Goal: Task Accomplishment & Management: Manage account settings

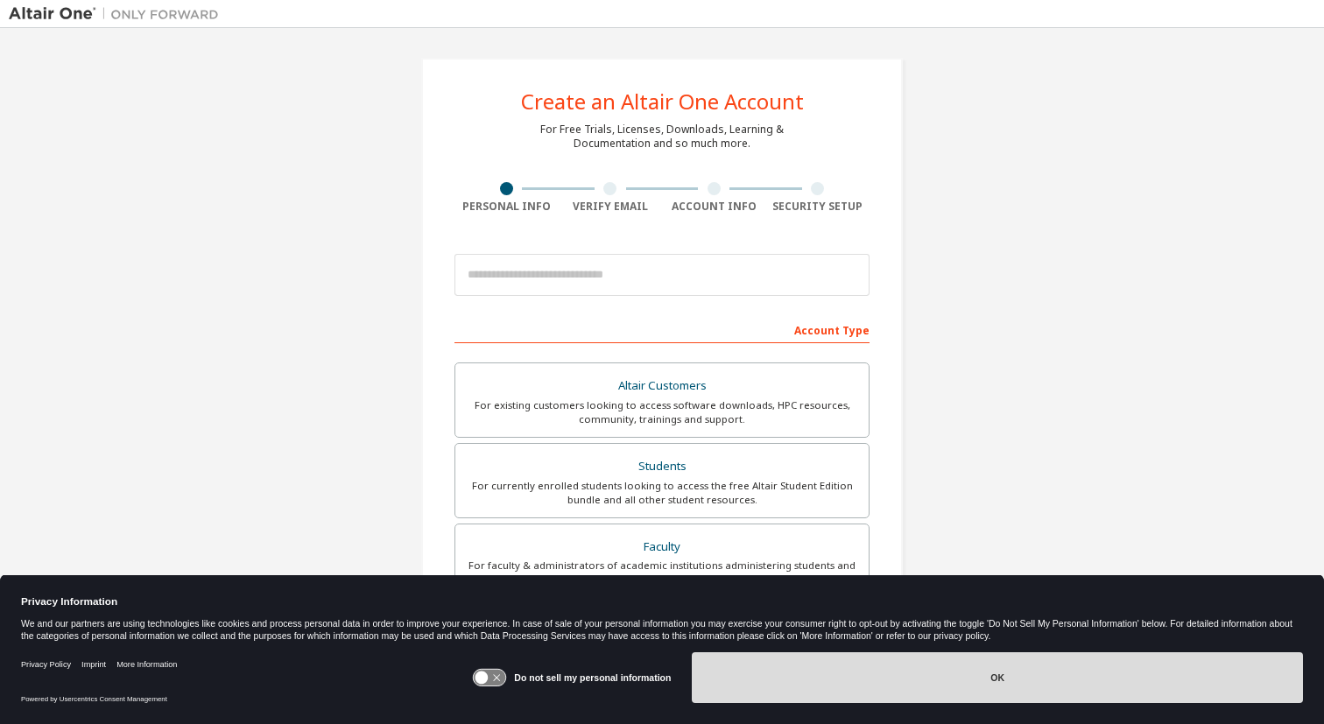
click at [832, 672] on button "OK" at bounding box center [997, 677] width 611 height 51
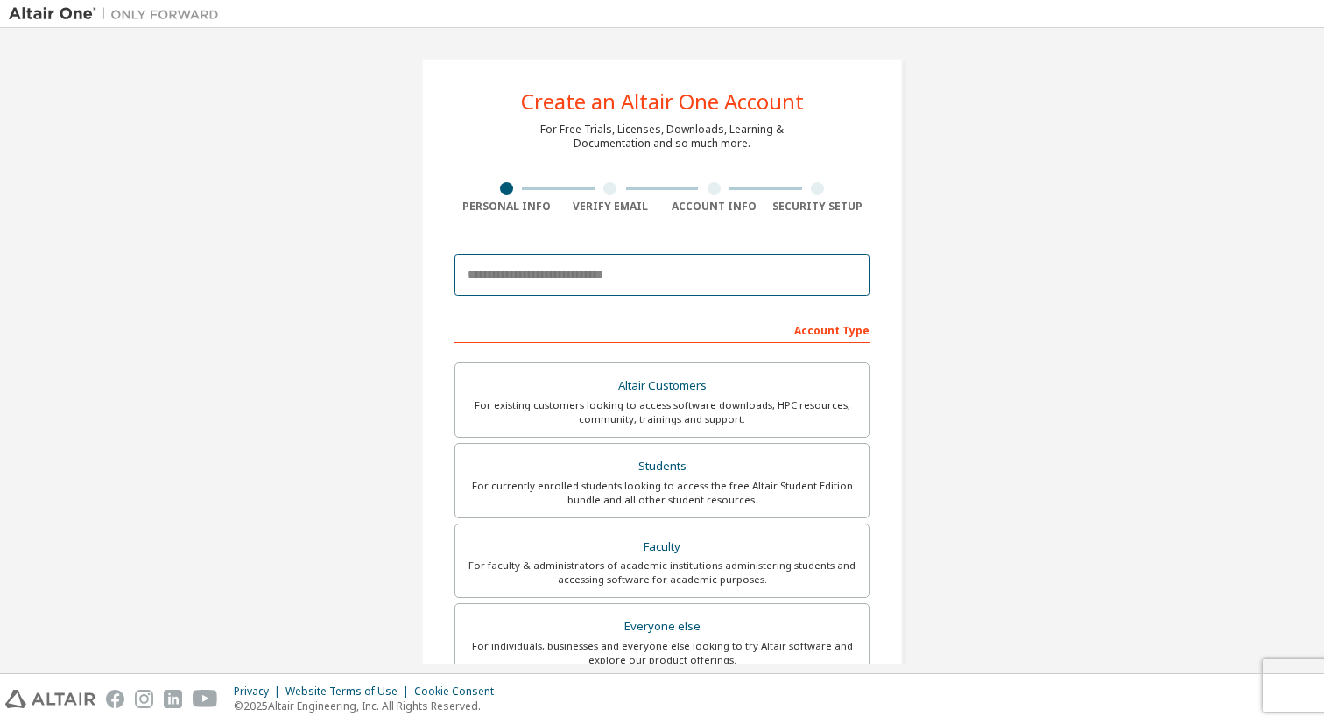
click at [635, 277] on input "email" at bounding box center [661, 275] width 415 height 42
click at [678, 276] on input "email" at bounding box center [661, 275] width 415 height 42
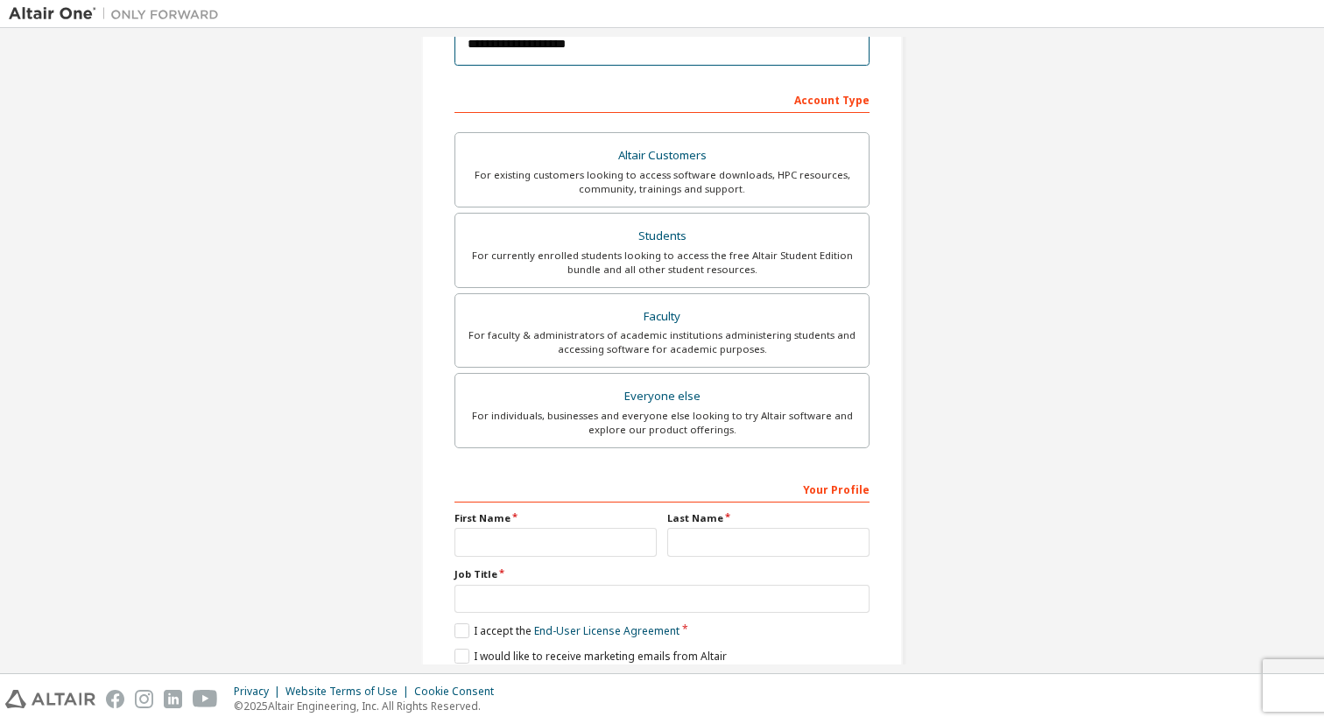
scroll to position [222, 0]
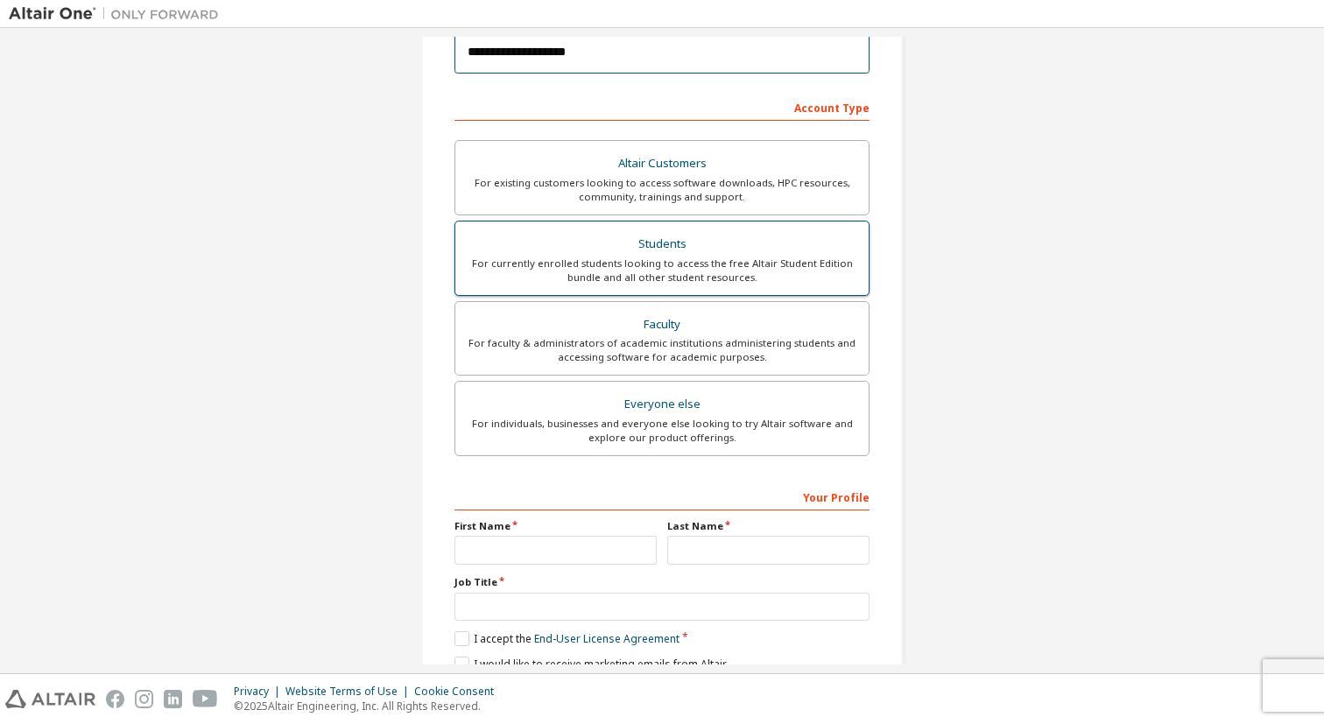
type input "**********"
click at [678, 273] on div "For currently enrolled students looking to access the free Altair Student Editi…" at bounding box center [662, 271] width 392 height 28
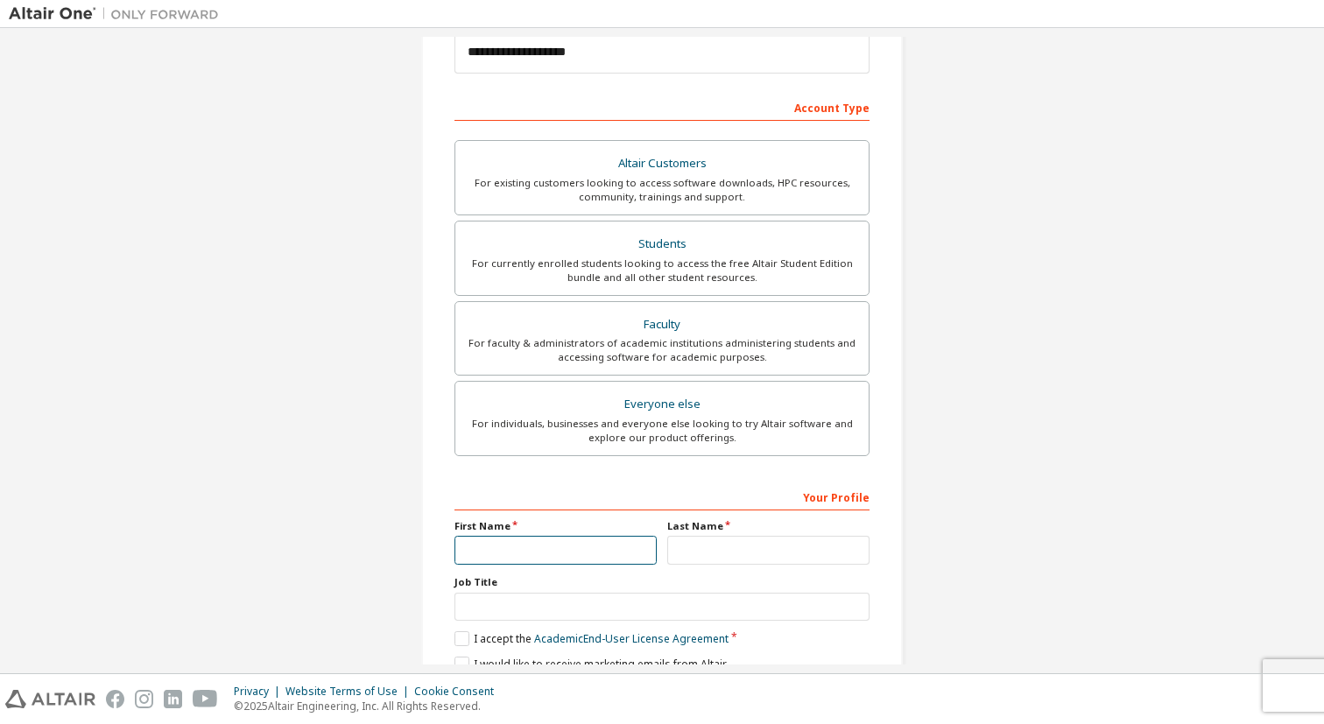
click at [526, 549] on input "text" at bounding box center [555, 550] width 202 height 29
type input "*******"
click at [684, 551] on input "text" at bounding box center [768, 550] width 202 height 29
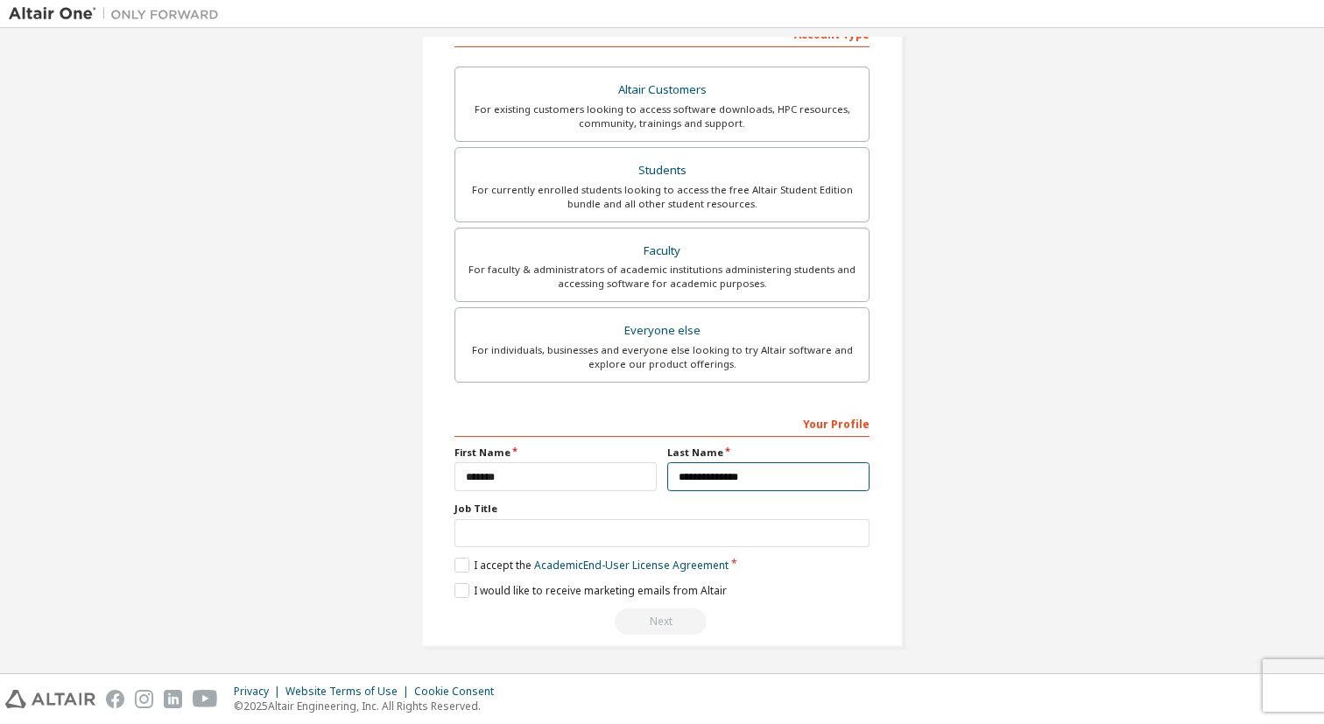
scroll to position [299, 0]
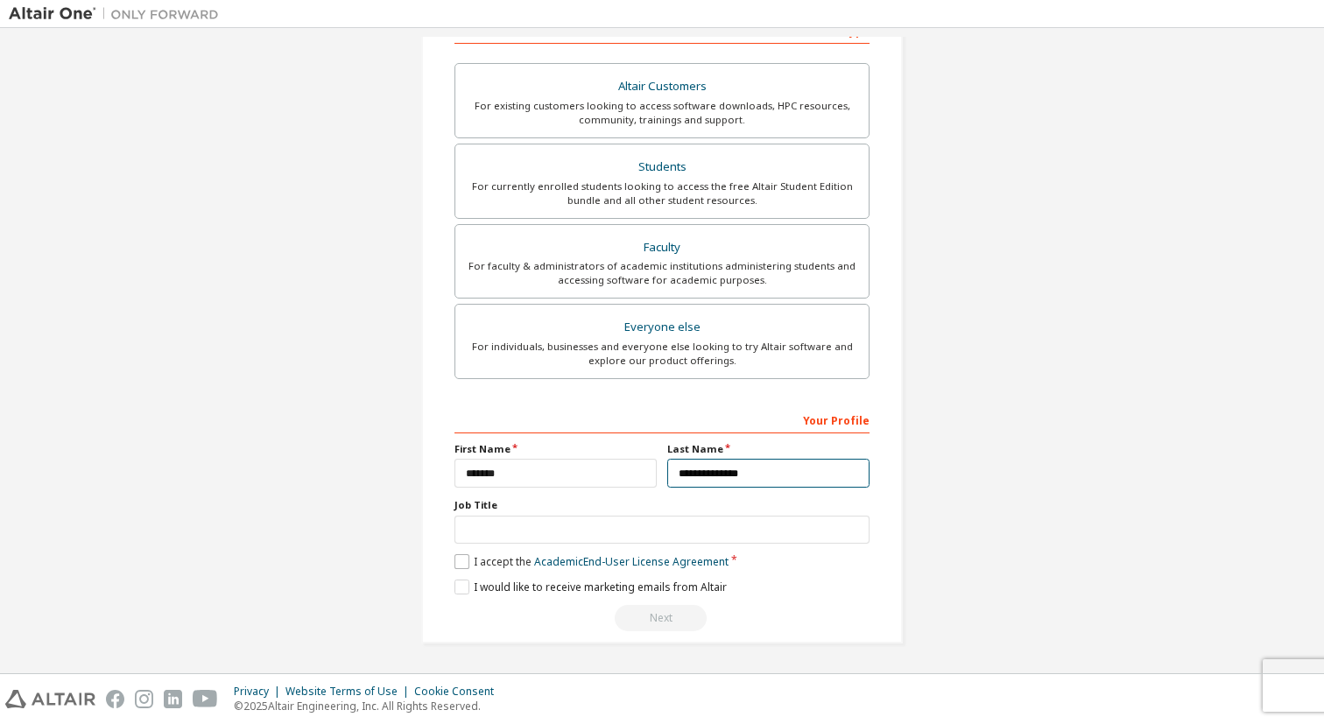
type input "**********"
click at [461, 568] on label "I accept the Academic End-User License Agreement" at bounding box center [591, 561] width 274 height 15
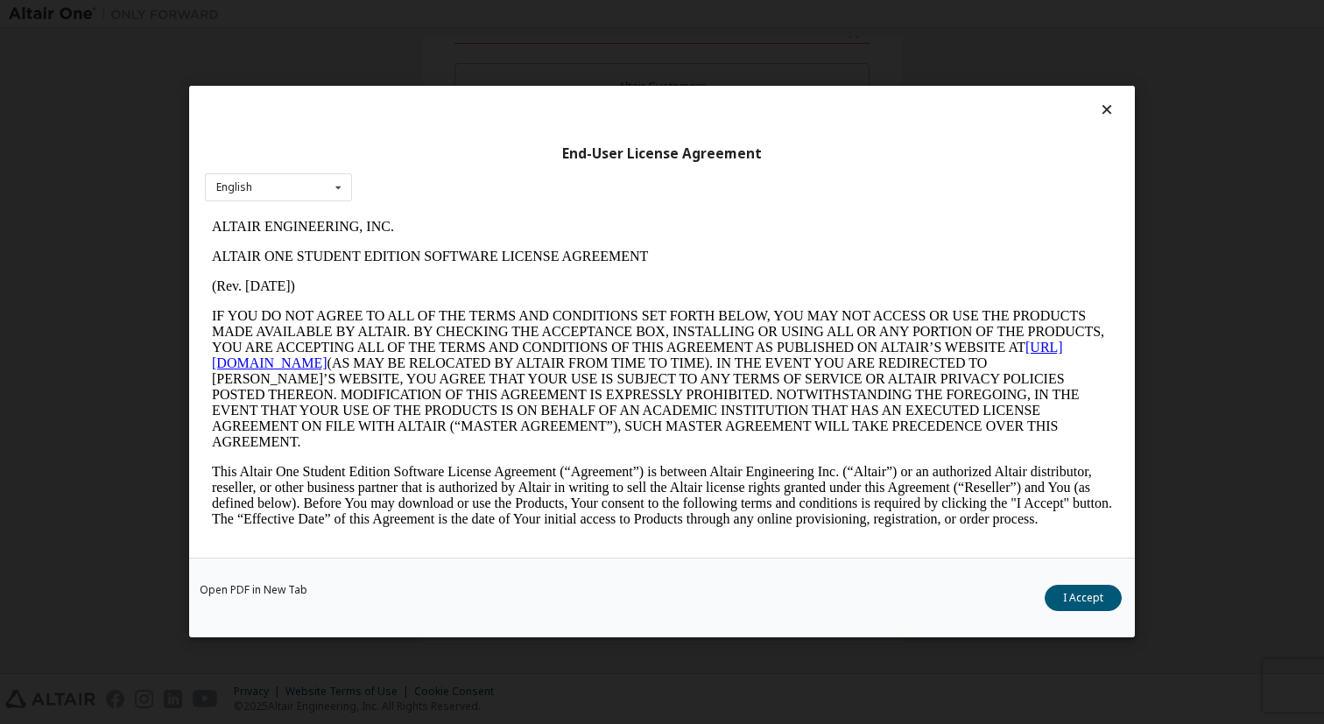
scroll to position [0, 0]
click at [1069, 605] on button "I Accept" at bounding box center [1082, 599] width 77 height 26
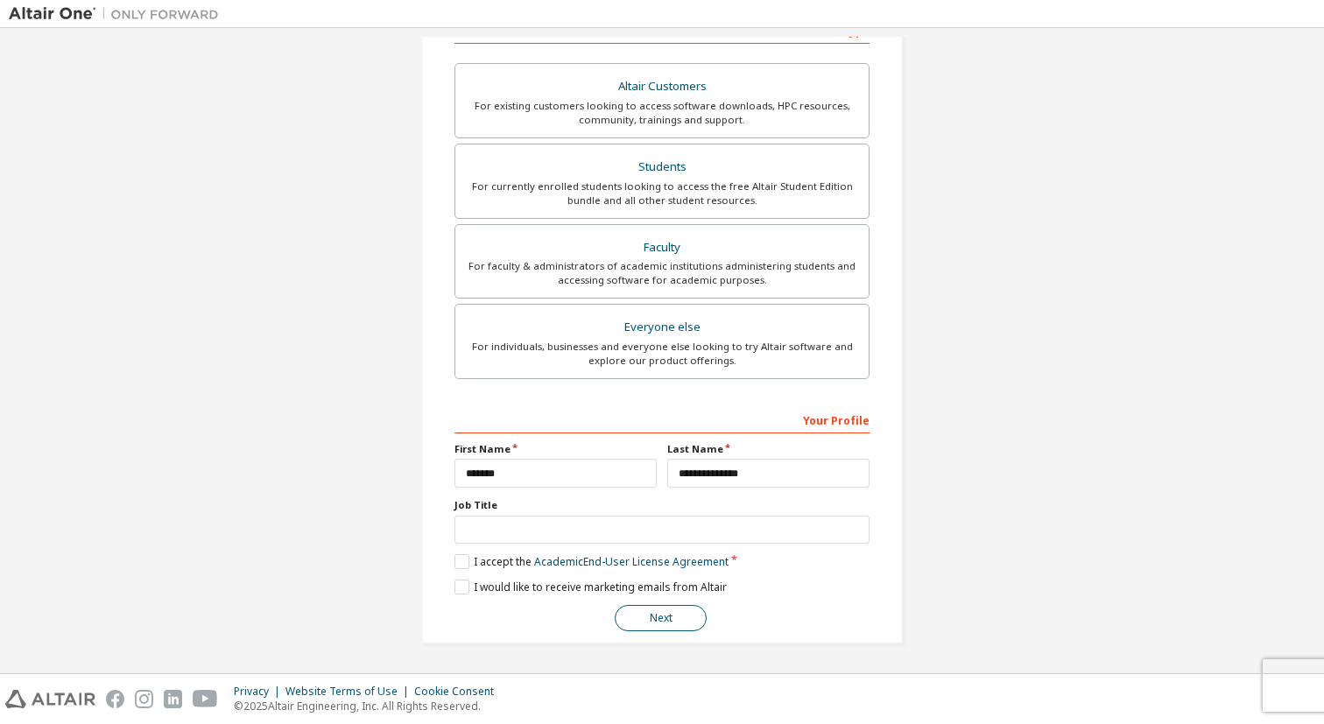
click at [679, 620] on button "Next" at bounding box center [661, 618] width 92 height 26
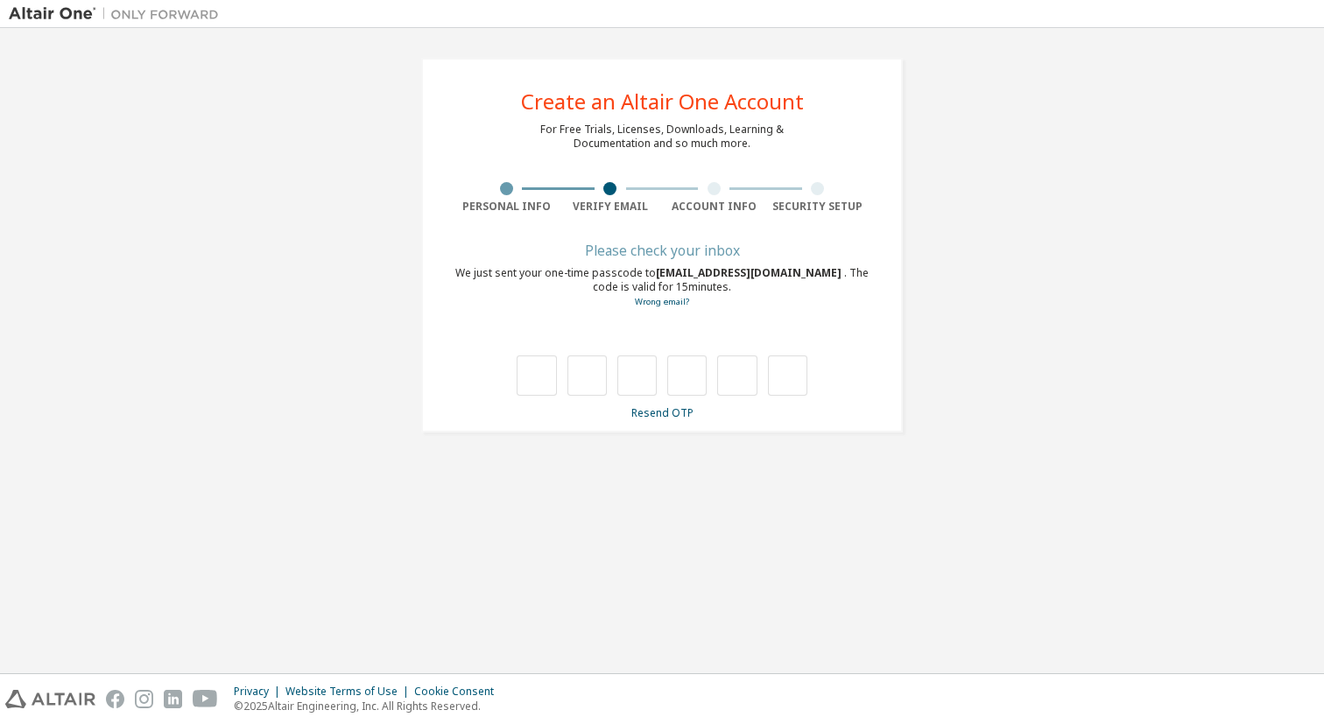
click at [741, 276] on span "[EMAIL_ADDRESS][DOMAIN_NAME]" at bounding box center [750, 272] width 188 height 15
drag, startPoint x: 741, startPoint y: 276, endPoint x: 713, endPoint y: 274, distance: 28.1
click at [713, 275] on span "[EMAIL_ADDRESS][DOMAIN_NAME]" at bounding box center [750, 272] width 188 height 15
click at [668, 302] on link "Wrong email?" at bounding box center [662, 301] width 54 height 11
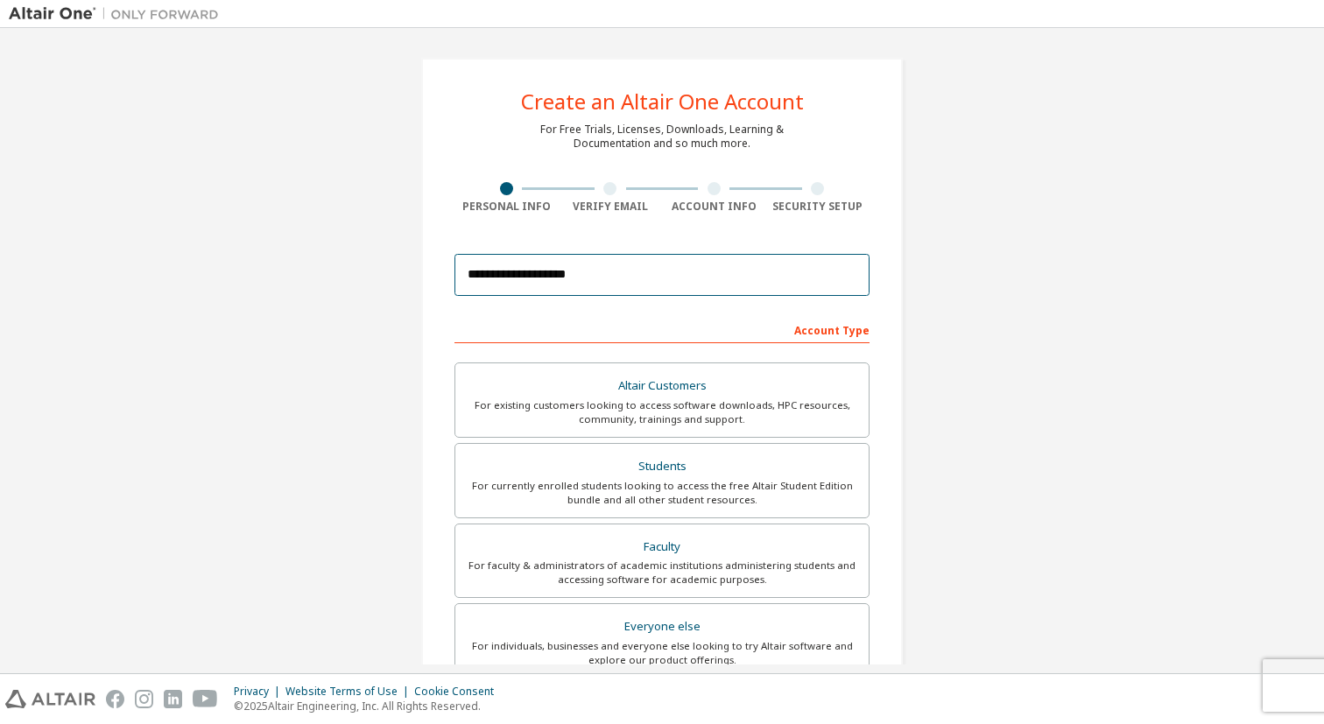
click at [573, 277] on input "**********" at bounding box center [661, 275] width 415 height 42
click at [962, 358] on div "**********" at bounding box center [662, 500] width 1306 height 927
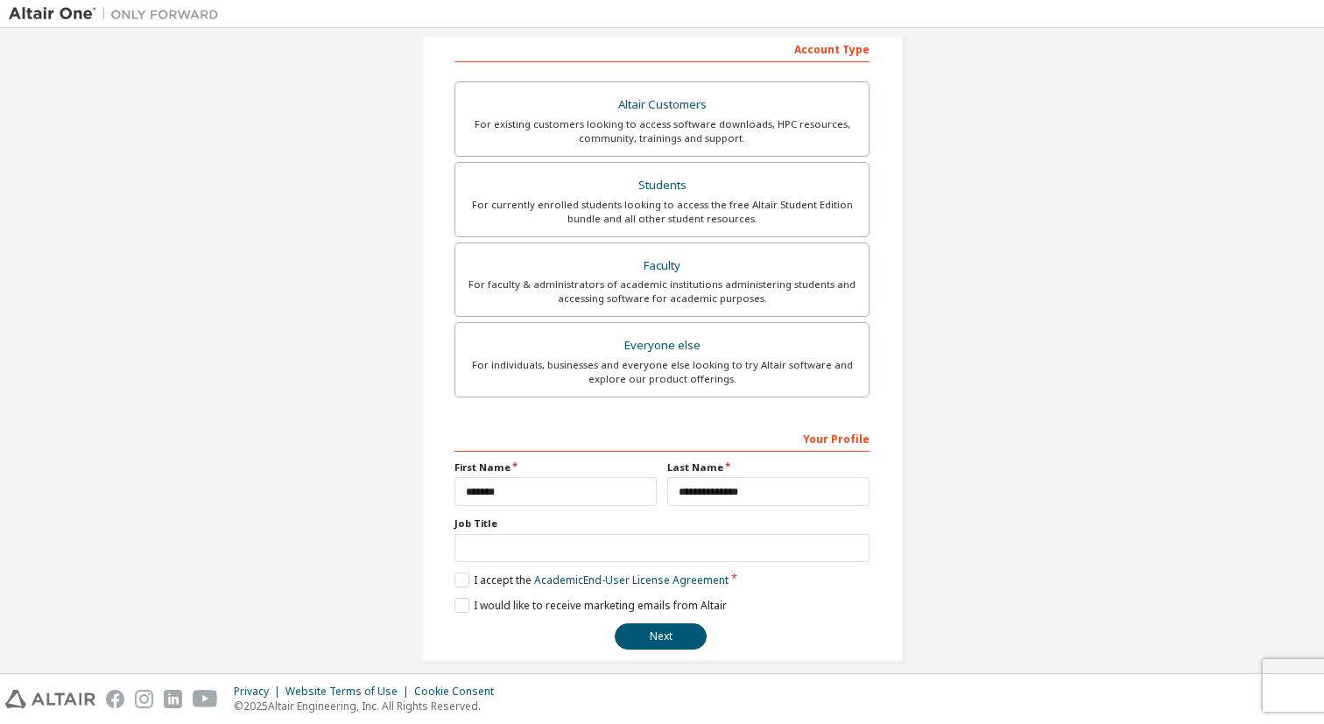
scroll to position [299, 0]
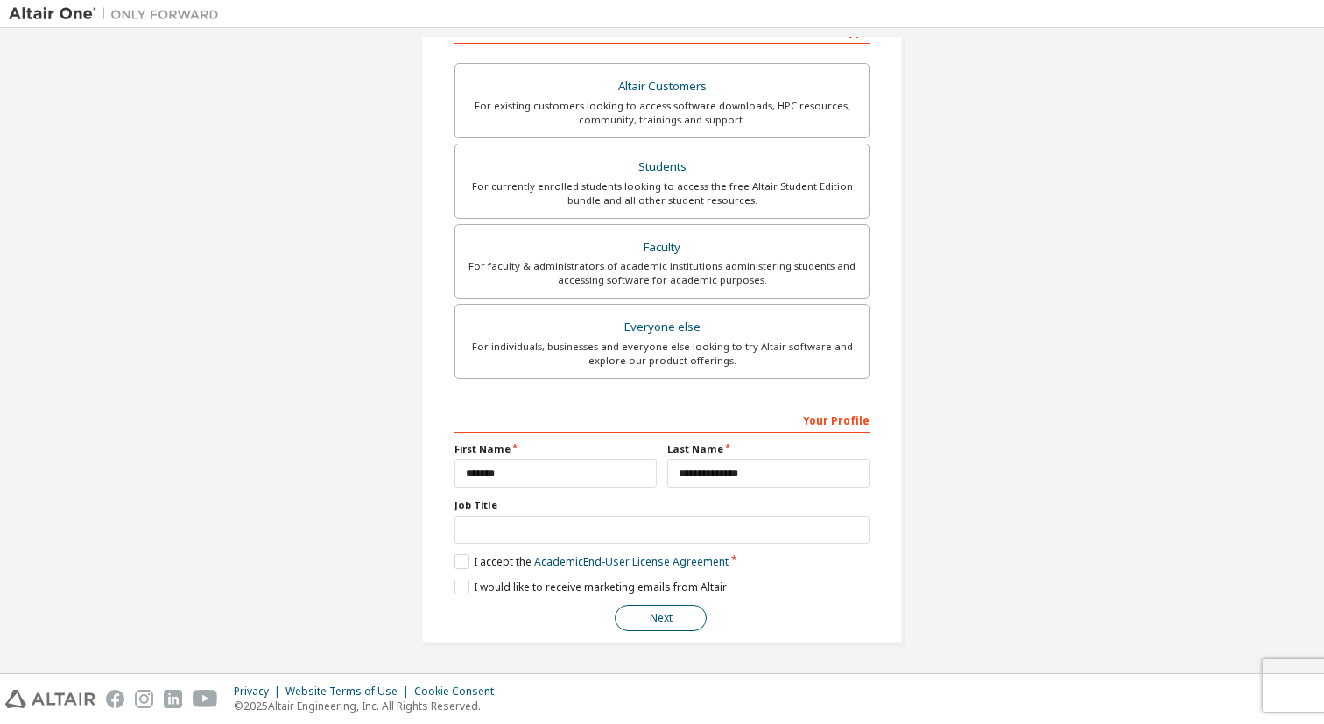
click at [669, 615] on button "Next" at bounding box center [661, 618] width 92 height 26
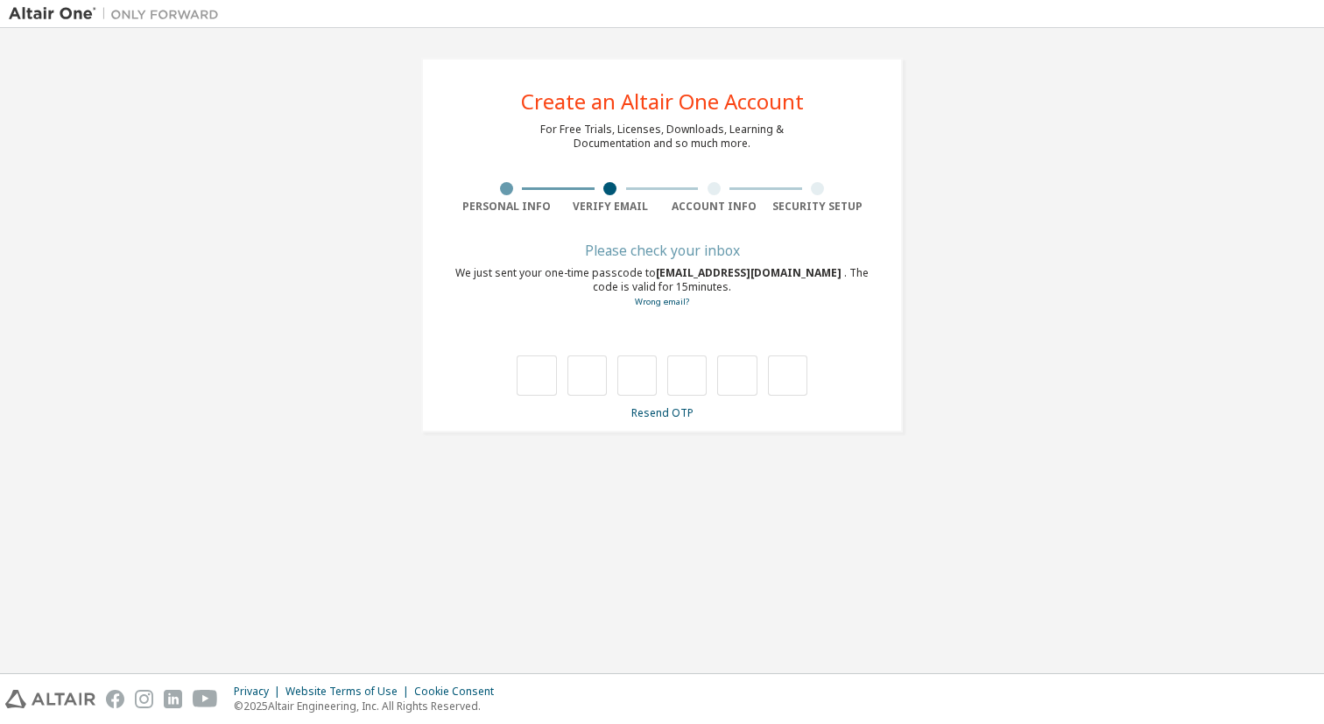
type input "*"
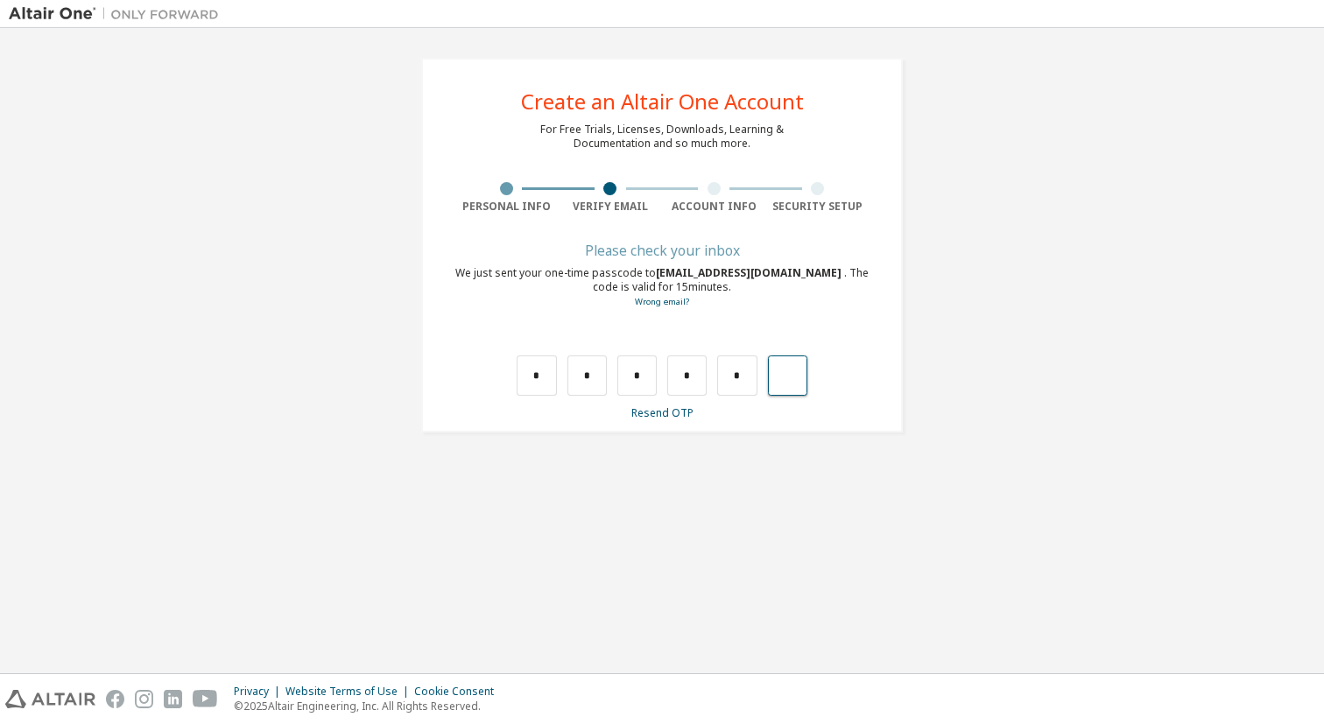
type input "*"
click at [536, 381] on input "text" at bounding box center [536, 375] width 39 height 40
type input "*"
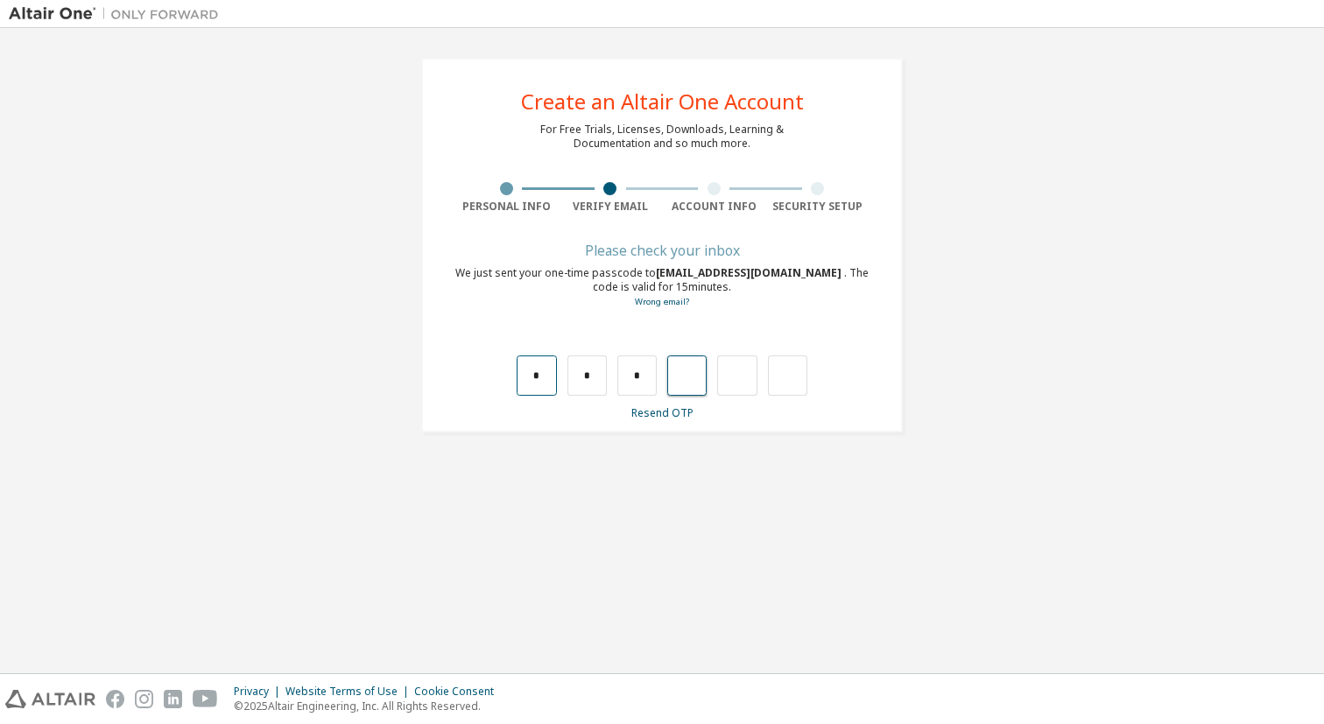
type input "*"
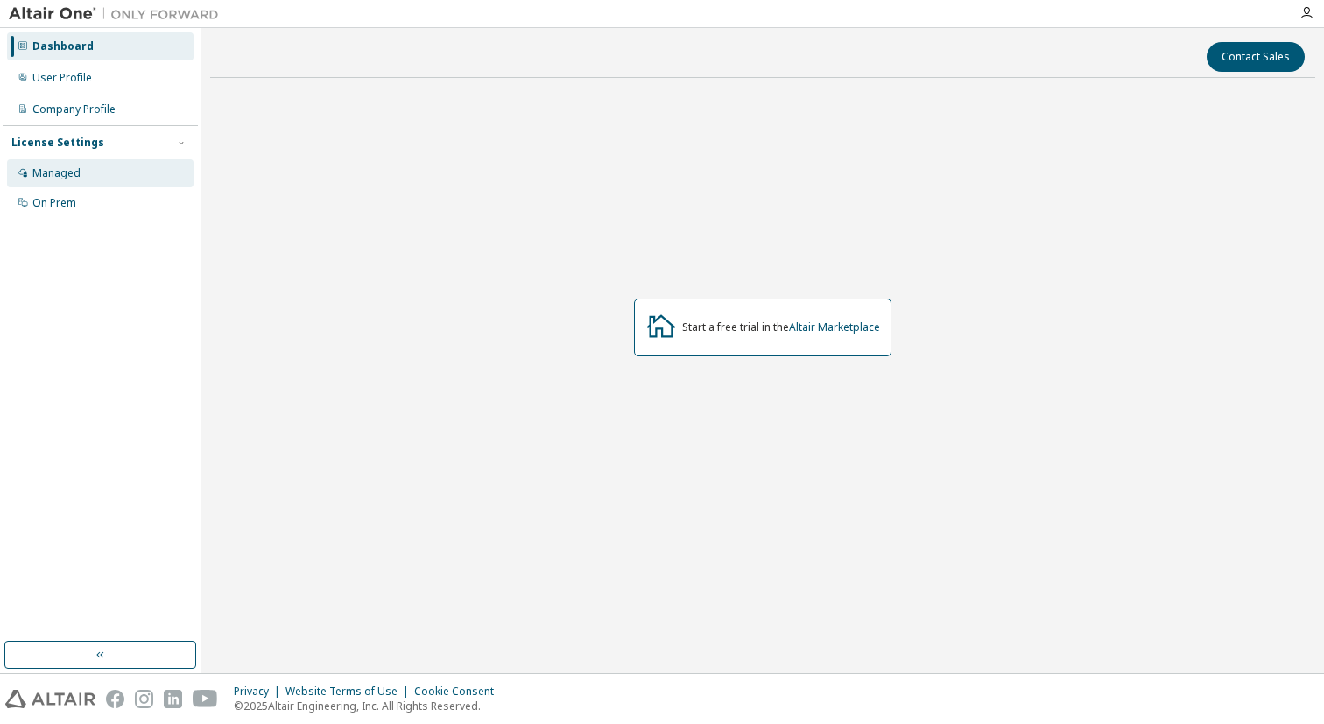
click at [95, 181] on div "Managed" at bounding box center [100, 173] width 186 height 28
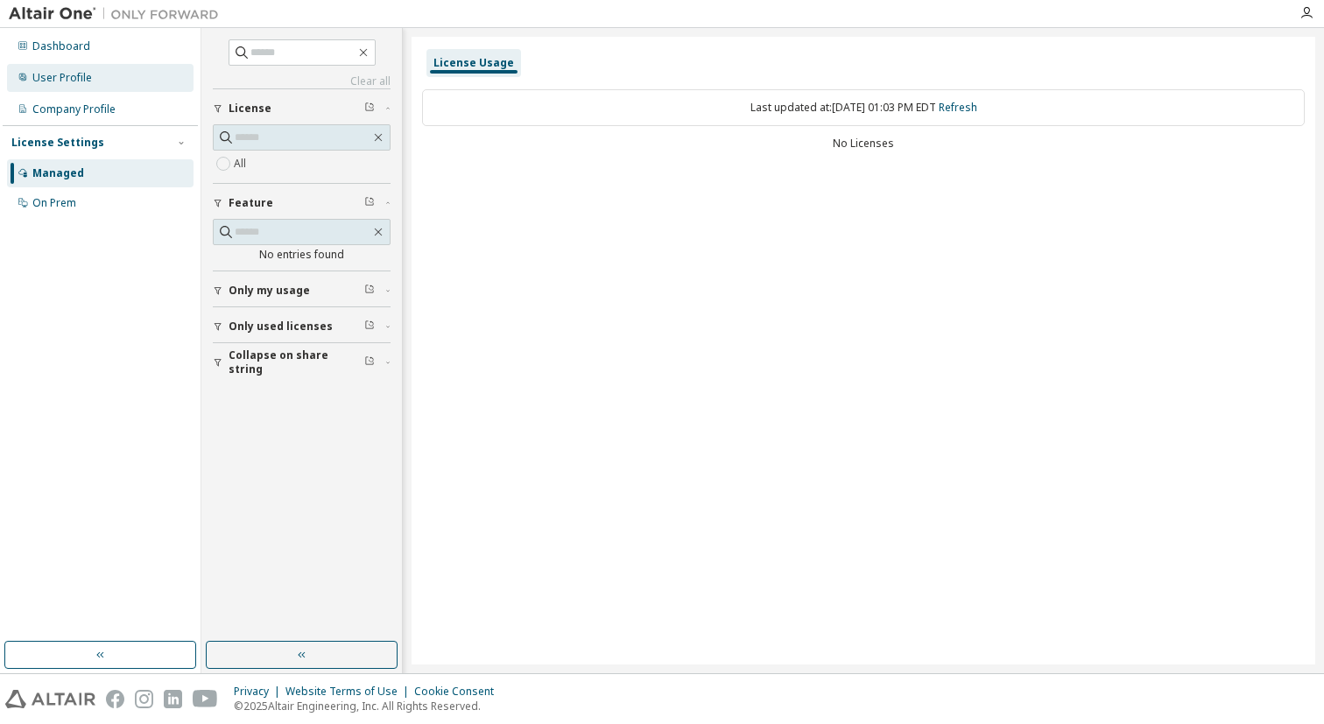
click at [97, 88] on div "User Profile" at bounding box center [100, 78] width 186 height 28
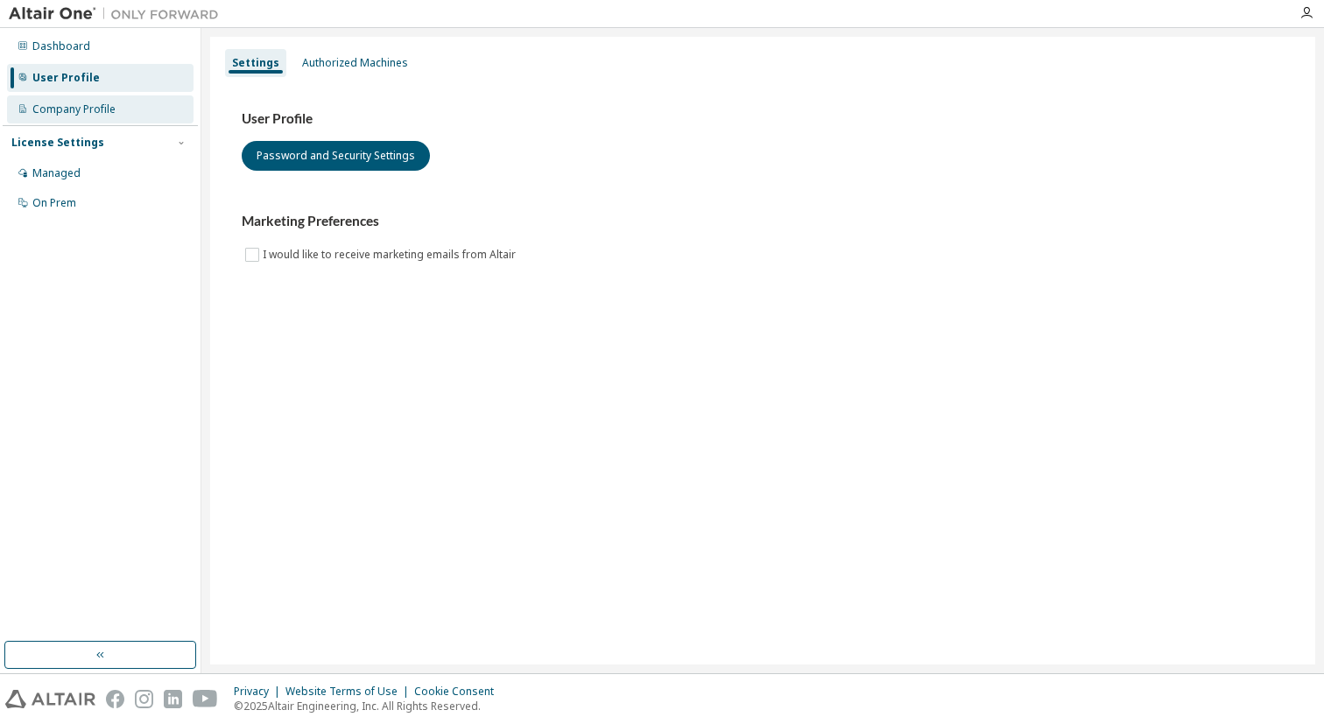
click at [97, 116] on div "Company Profile" at bounding box center [73, 109] width 83 height 14
